Goal: Task Accomplishment & Management: Manage account settings

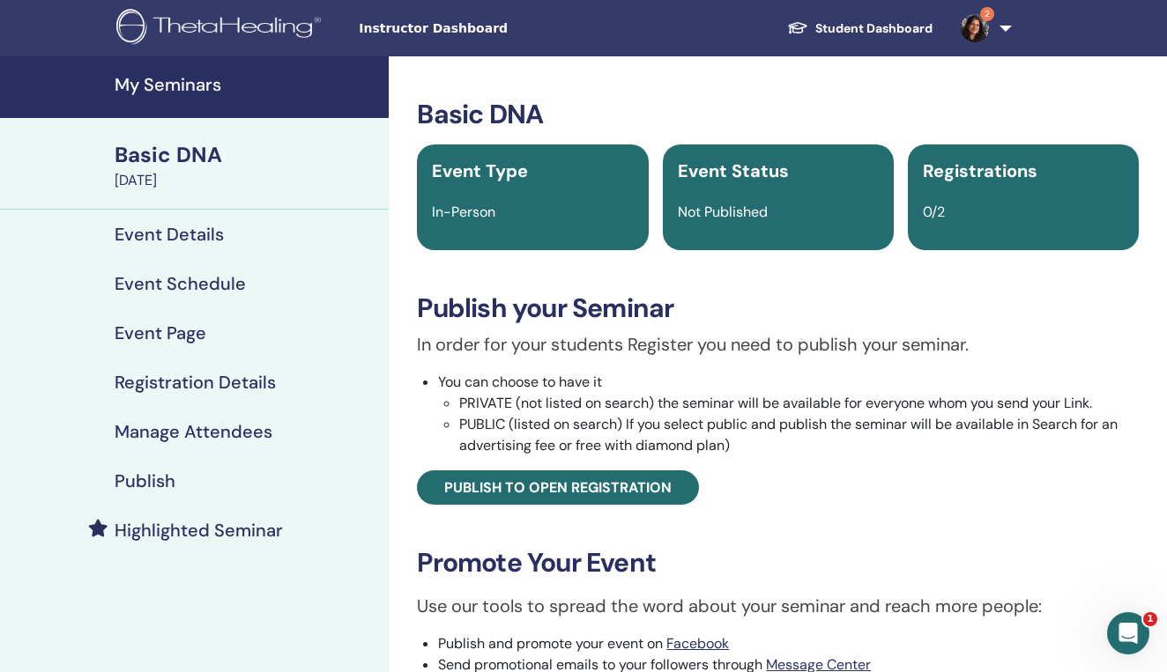
click at [177, 162] on div "Basic DNA" at bounding box center [246, 155] width 263 height 30
click at [188, 154] on div "Basic DNA" at bounding box center [246, 155] width 263 height 30
click at [180, 161] on div "Basic DNA" at bounding box center [246, 155] width 263 height 30
click at [157, 230] on h4 "Event Details" at bounding box center [169, 234] width 109 height 21
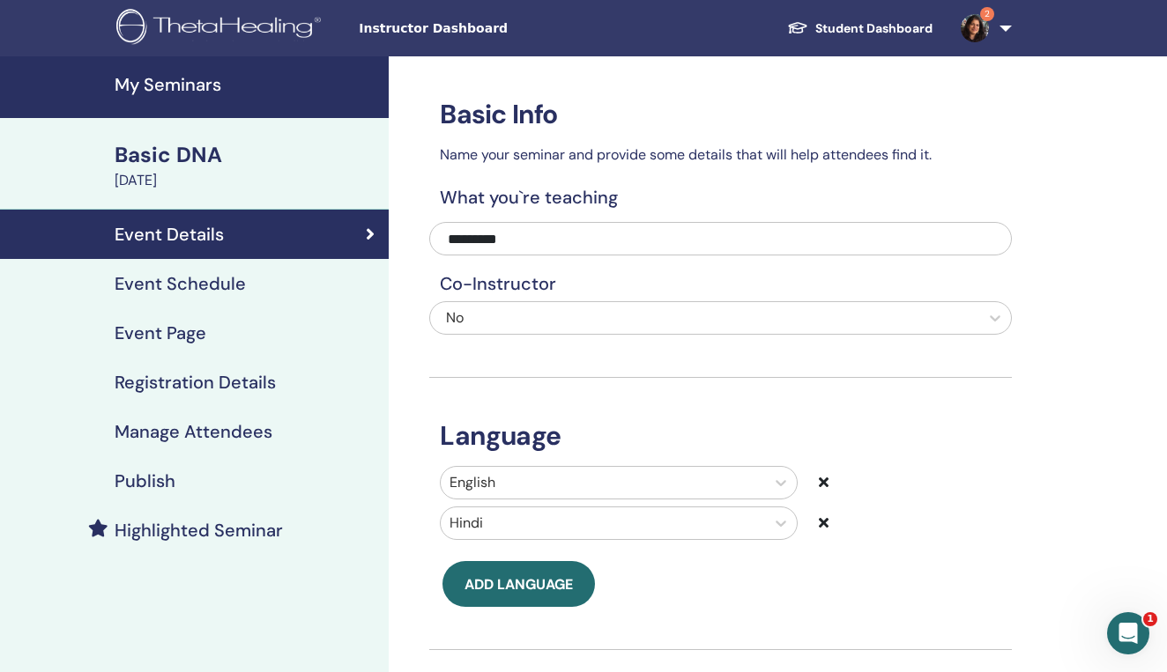
click at [184, 83] on h4 "My Seminars" at bounding box center [246, 84] width 263 height 21
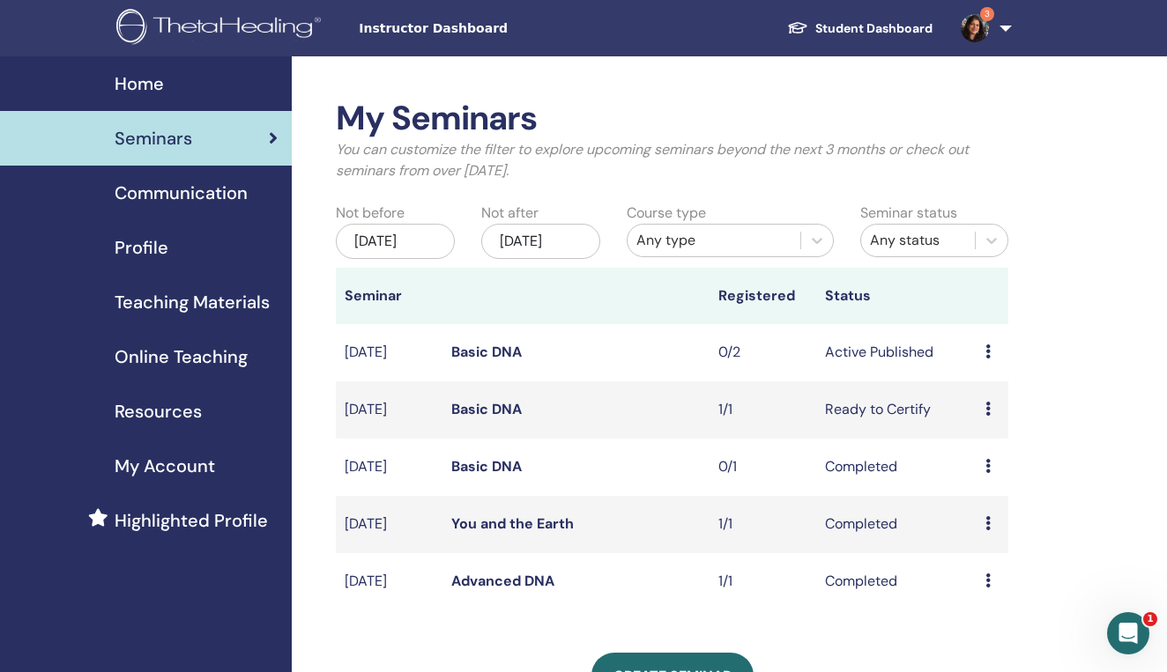
click at [987, 359] on icon at bounding box center [987, 352] width 5 height 14
click at [991, 429] on link "Attendees" at bounding box center [993, 433] width 67 height 19
click at [985, 416] on icon at bounding box center [987, 409] width 5 height 14
click at [998, 495] on link "Attendees" at bounding box center [991, 494] width 67 height 19
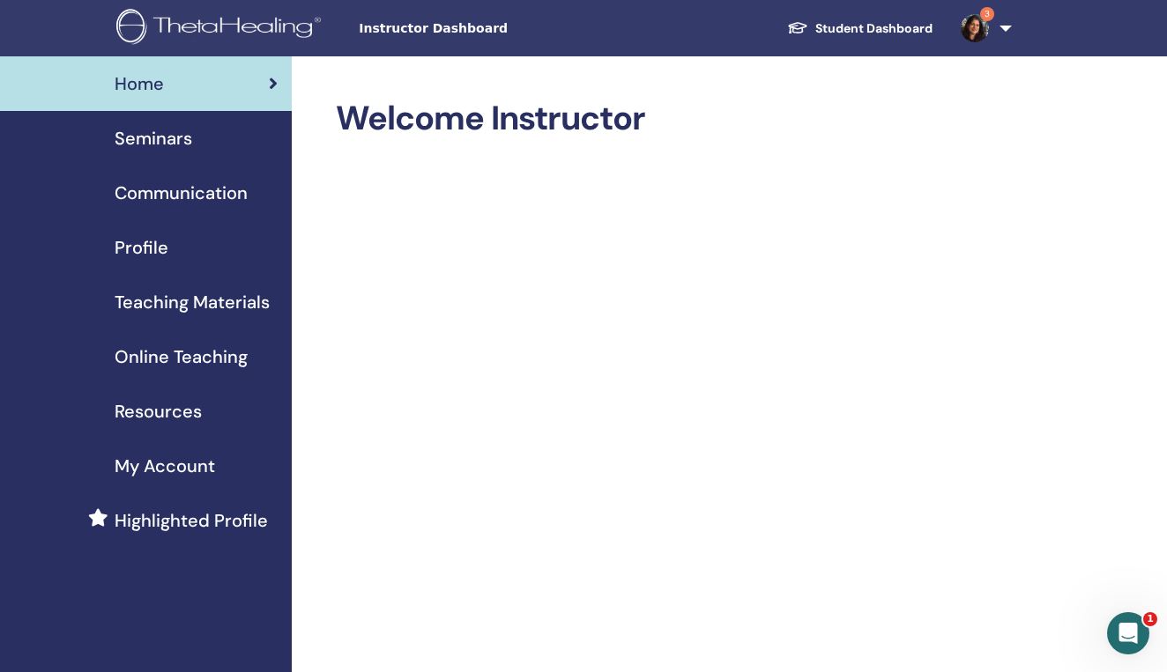
click at [176, 142] on span "Seminars" at bounding box center [154, 138] width 78 height 26
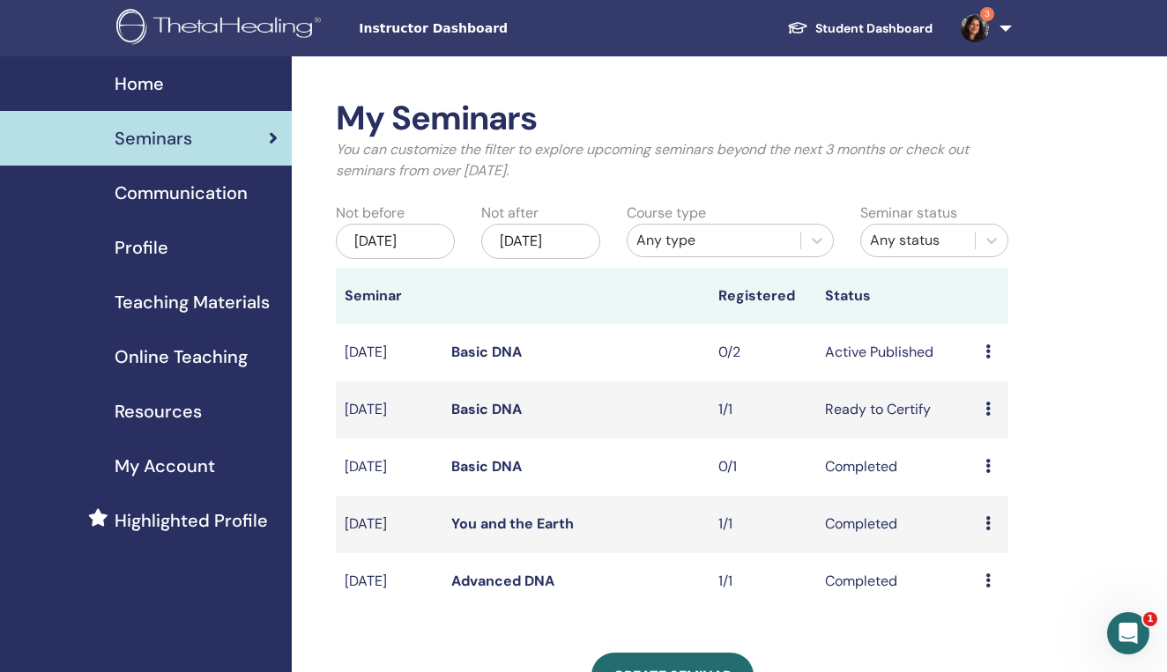
click at [986, 359] on icon at bounding box center [987, 352] width 5 height 14
click at [989, 359] on icon at bounding box center [987, 352] width 5 height 14
click at [996, 435] on link "Attendees" at bounding box center [994, 438] width 67 height 19
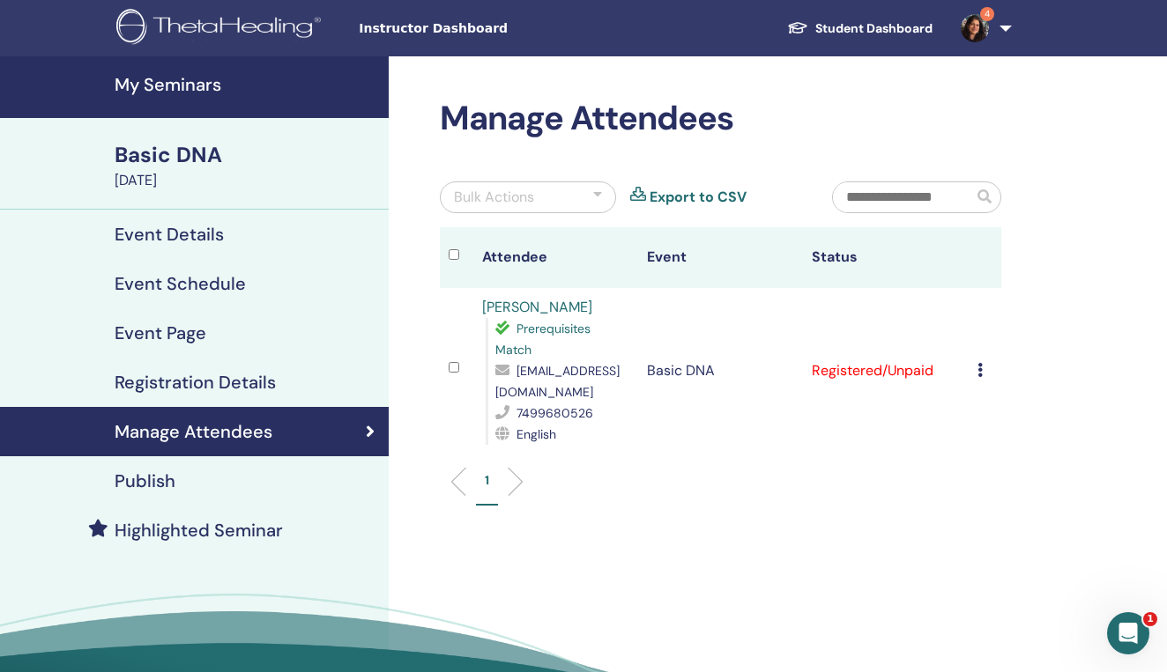
click at [975, 372] on td "Cancel Registration Do not auto-certify Mark as Paid Mark as Unpaid Mark as Abs…" at bounding box center [985, 371] width 33 height 166
click at [976, 373] on td "Cancel Registration Do not auto-certify Mark as Paid Mark as Unpaid Mark as Abs…" at bounding box center [985, 371] width 33 height 166
click at [889, 374] on td "Registered/Unpaid" at bounding box center [885, 371] width 165 height 166
click at [980, 371] on icon at bounding box center [979, 370] width 5 height 14
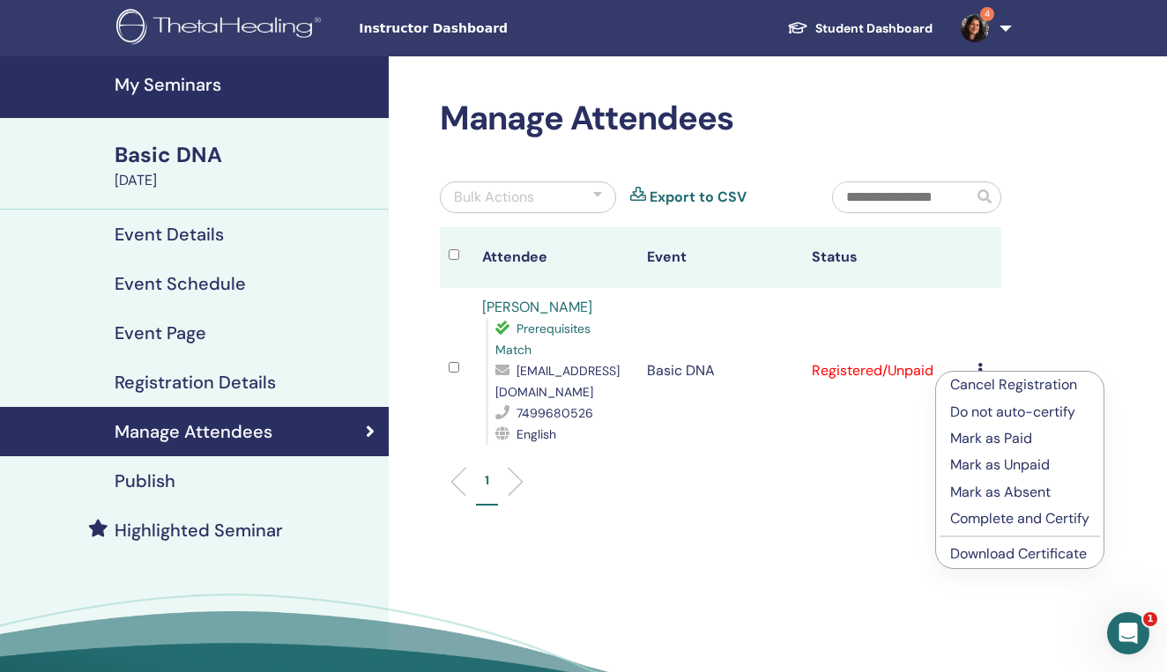
click at [984, 436] on p "Mark as Paid" at bounding box center [1019, 438] width 139 height 21
